Goal: Check status: Check status

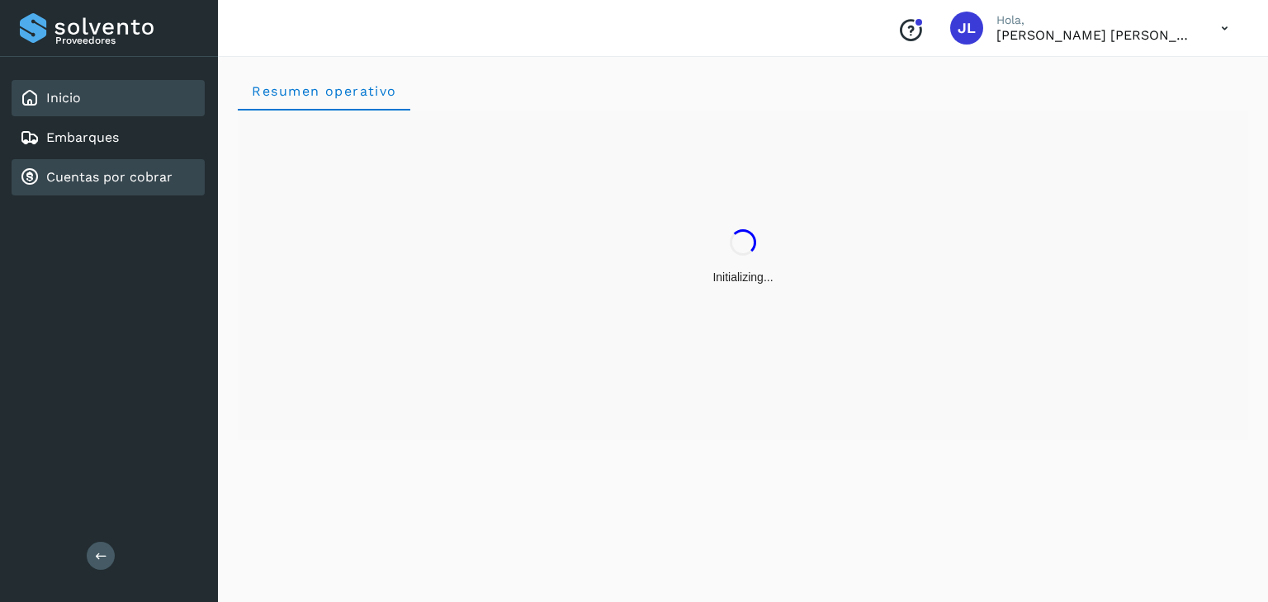
click at [152, 187] on div "Cuentas por cobrar" at bounding box center [108, 177] width 193 height 36
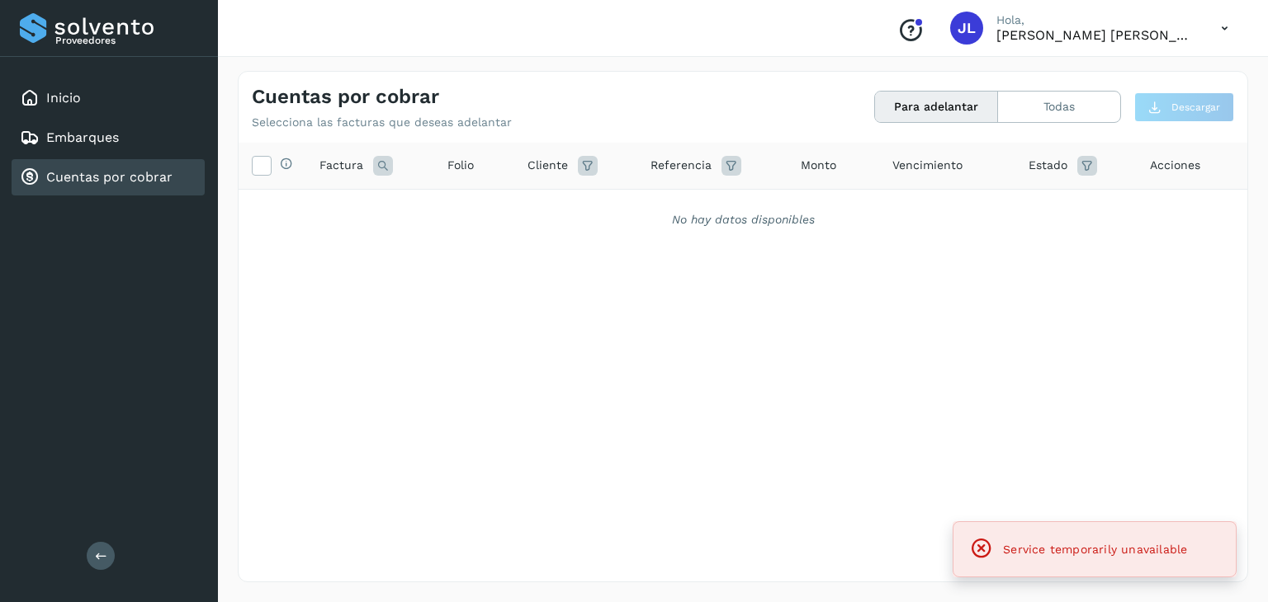
click at [117, 169] on link "Cuentas por cobrar" at bounding box center [109, 177] width 126 height 16
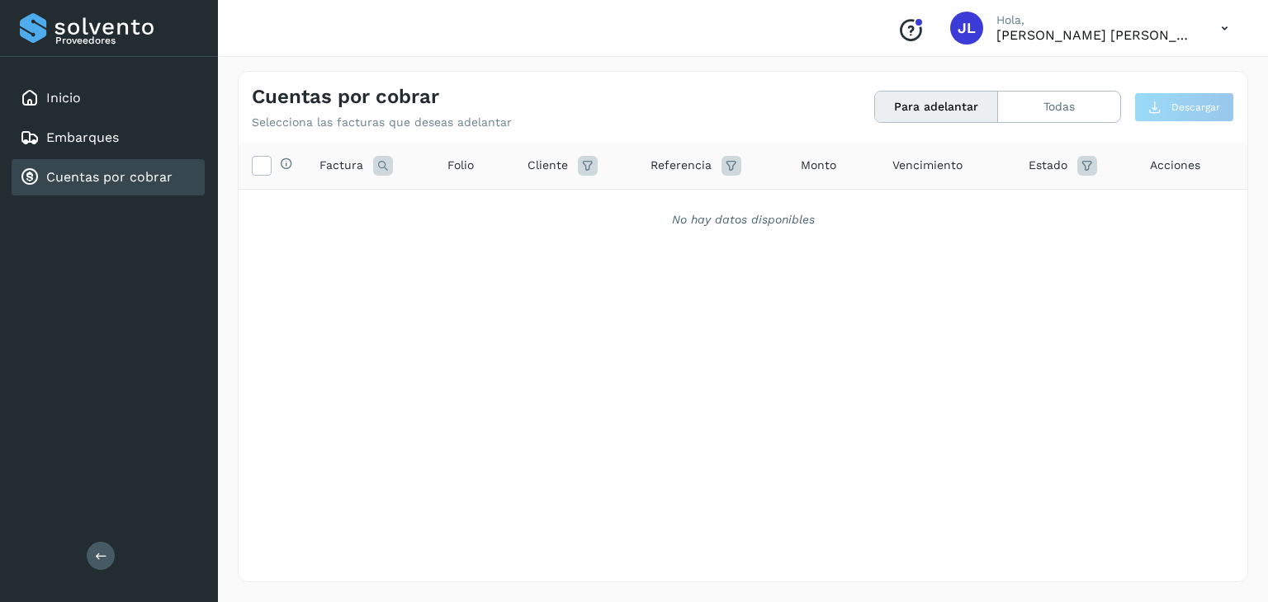
drag, startPoint x: 1004, startPoint y: 549, endPoint x: 1177, endPoint y: 547, distance: 172.5
click at [56, 172] on link "Cuentas por cobrar" at bounding box center [109, 177] width 126 height 16
click at [158, 170] on link "Cuentas por cobrar" at bounding box center [109, 177] width 126 height 16
click at [1056, 161] on span "Estado" at bounding box center [1047, 165] width 39 height 17
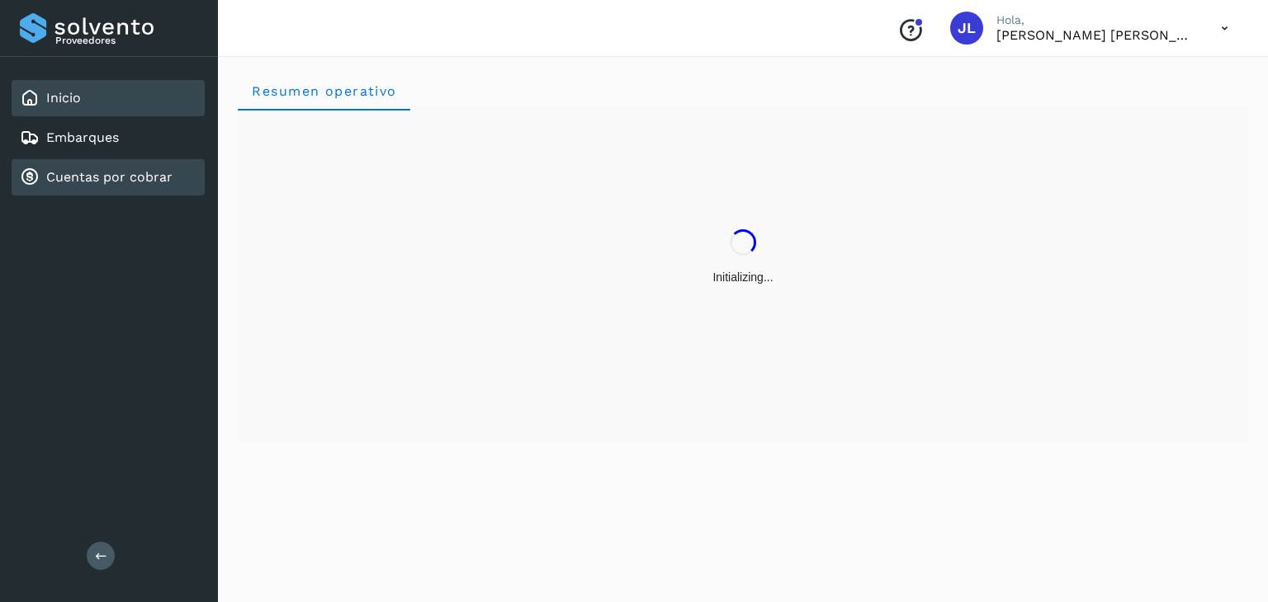
click at [105, 175] on link "Cuentas por cobrar" at bounding box center [109, 177] width 126 height 16
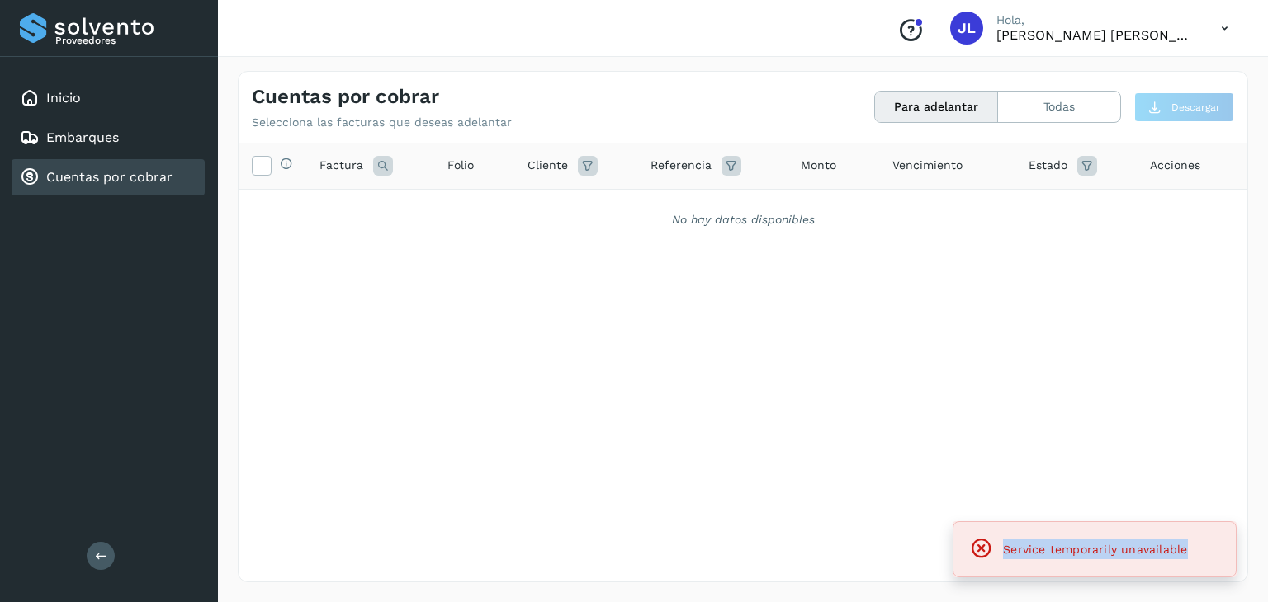
drag, startPoint x: 1023, startPoint y: 551, endPoint x: 1184, endPoint y: 547, distance: 160.2
click at [1184, 547] on span "Service temporarily unavailable" at bounding box center [1095, 549] width 184 height 13
copy span "Service temporarily unavailable"
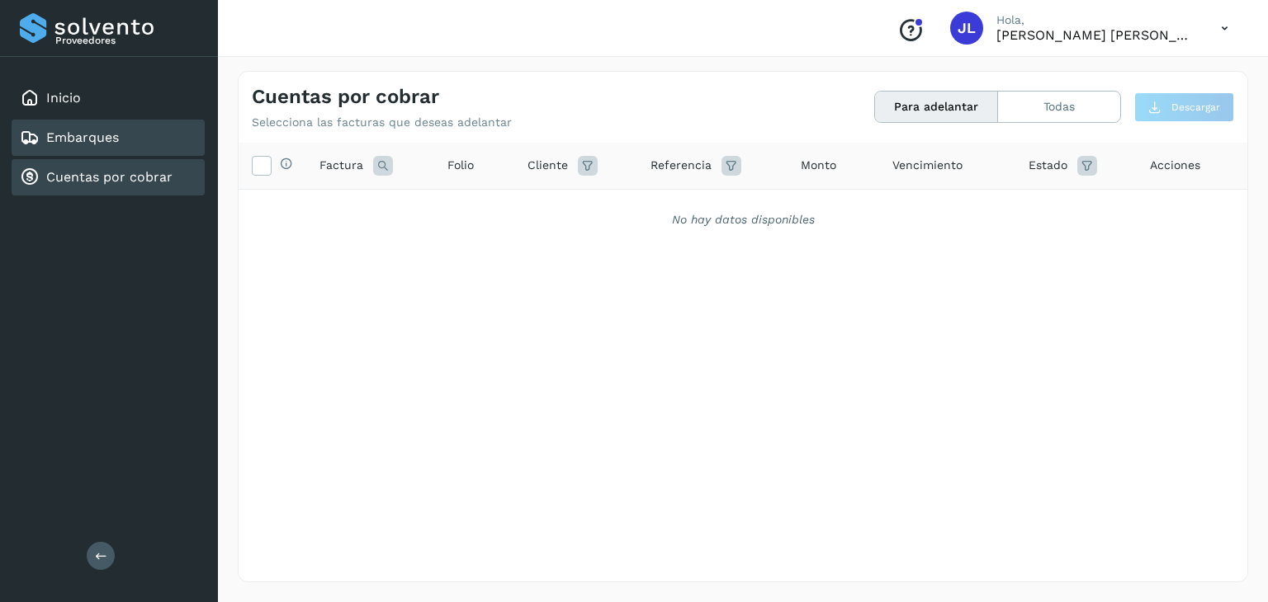
click at [135, 132] on div "Embarques" at bounding box center [108, 138] width 193 height 36
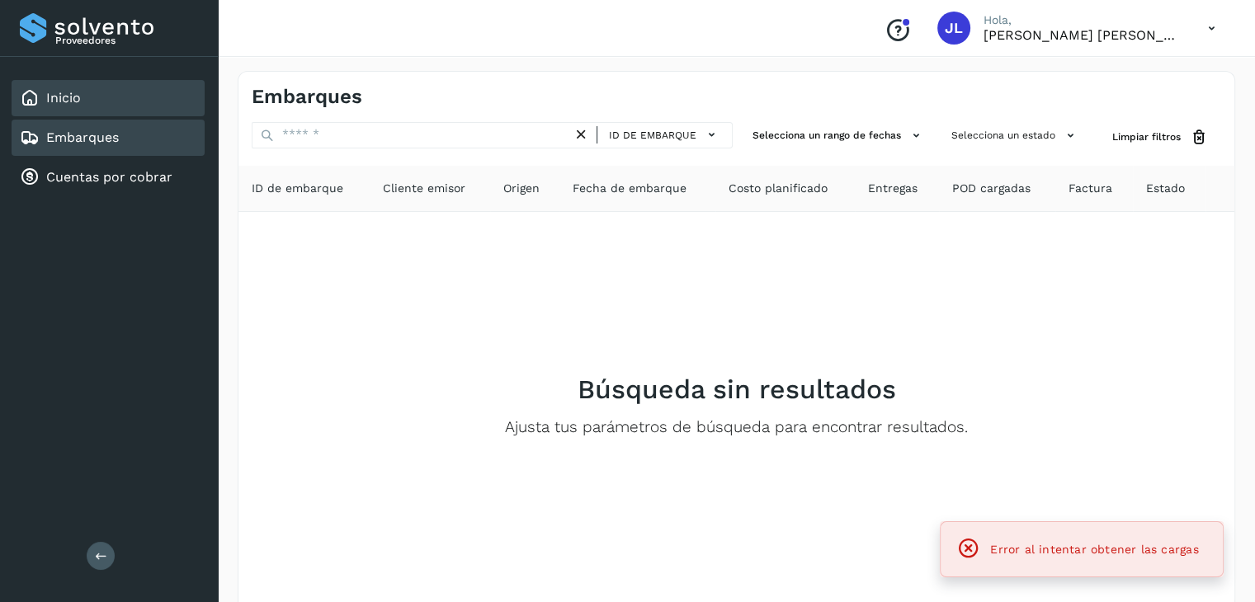
click at [116, 95] on div "Inicio" at bounding box center [108, 98] width 193 height 36
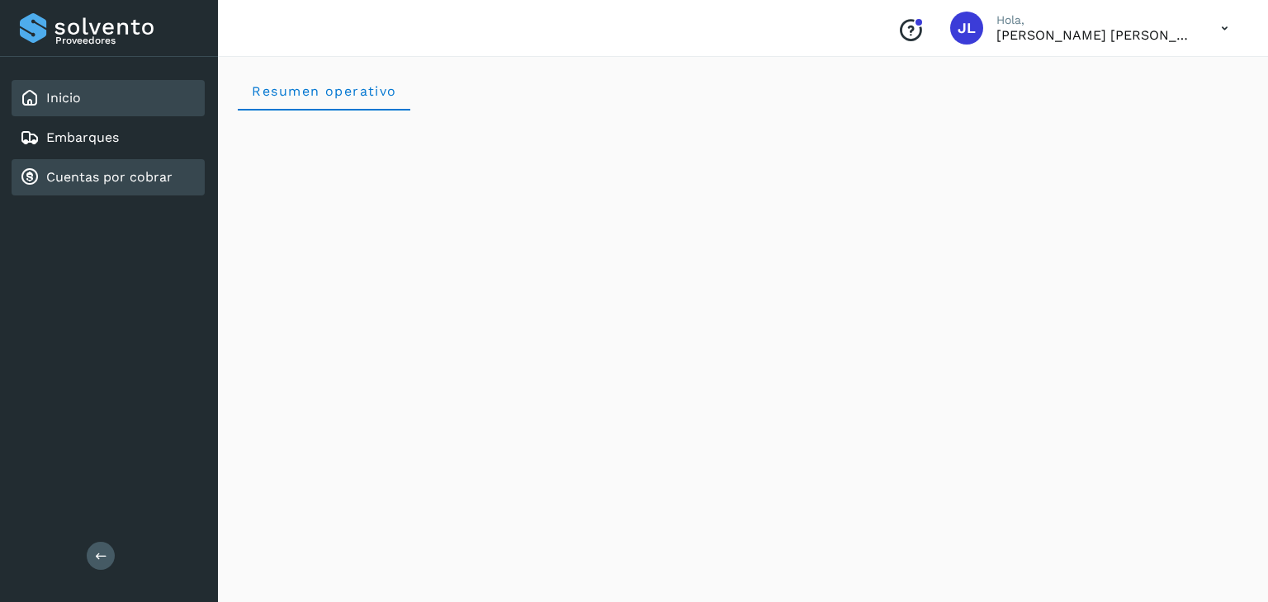
click at [162, 168] on div "Cuentas por cobrar" at bounding box center [96, 178] width 153 height 20
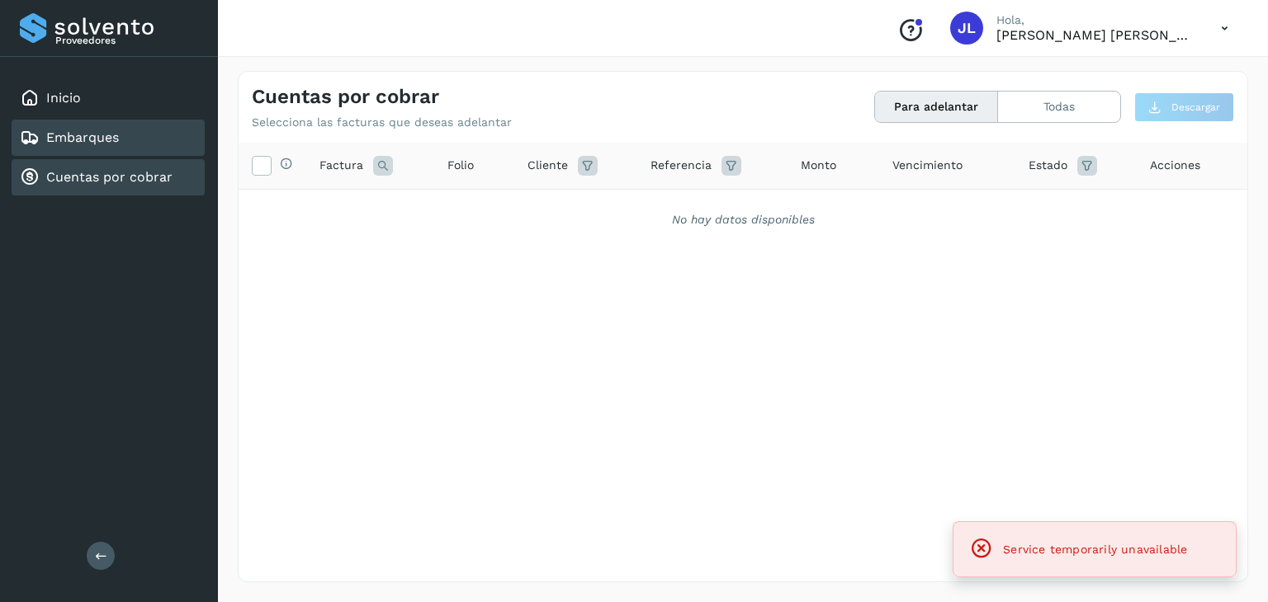
click at [177, 149] on div "Embarques" at bounding box center [108, 138] width 193 height 36
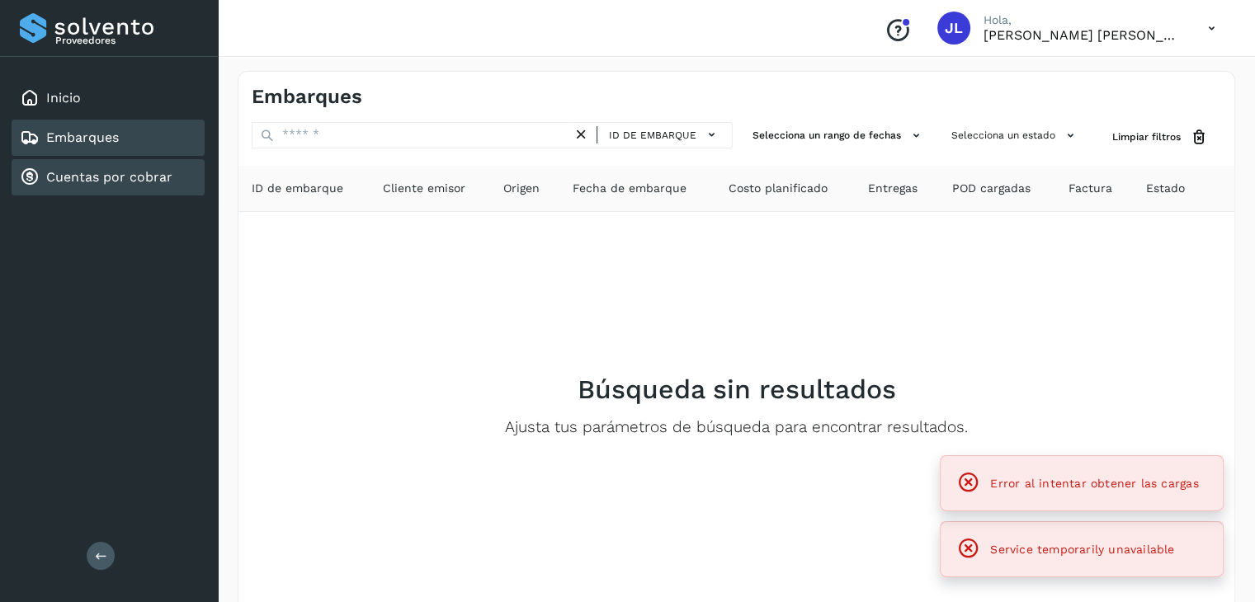
click at [149, 171] on link "Cuentas por cobrar" at bounding box center [109, 177] width 126 height 16
